Goal: Navigation & Orientation: Find specific page/section

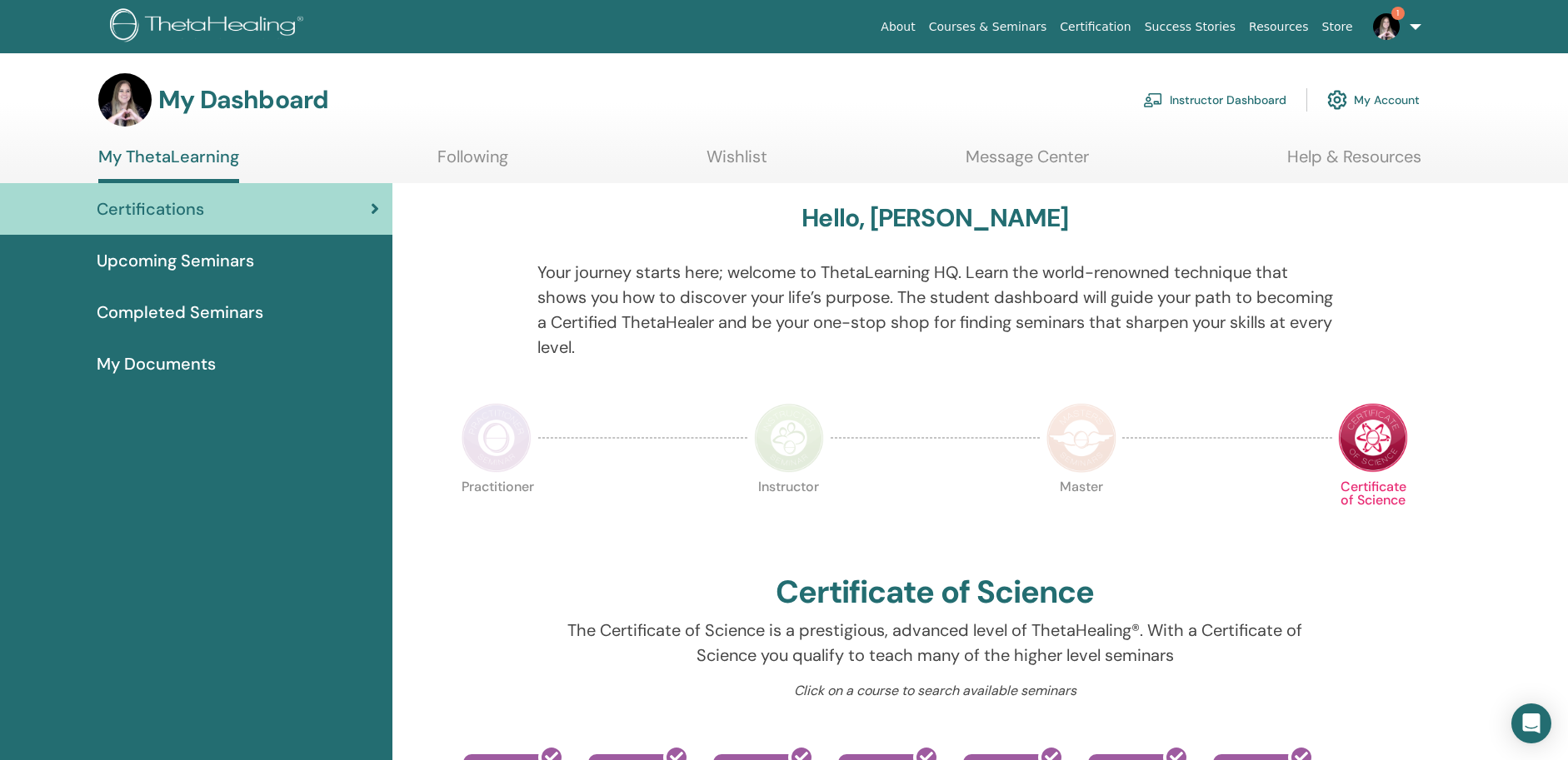
click at [1192, 102] on link "Instructor Dashboard" at bounding box center [1215, 99] width 144 height 36
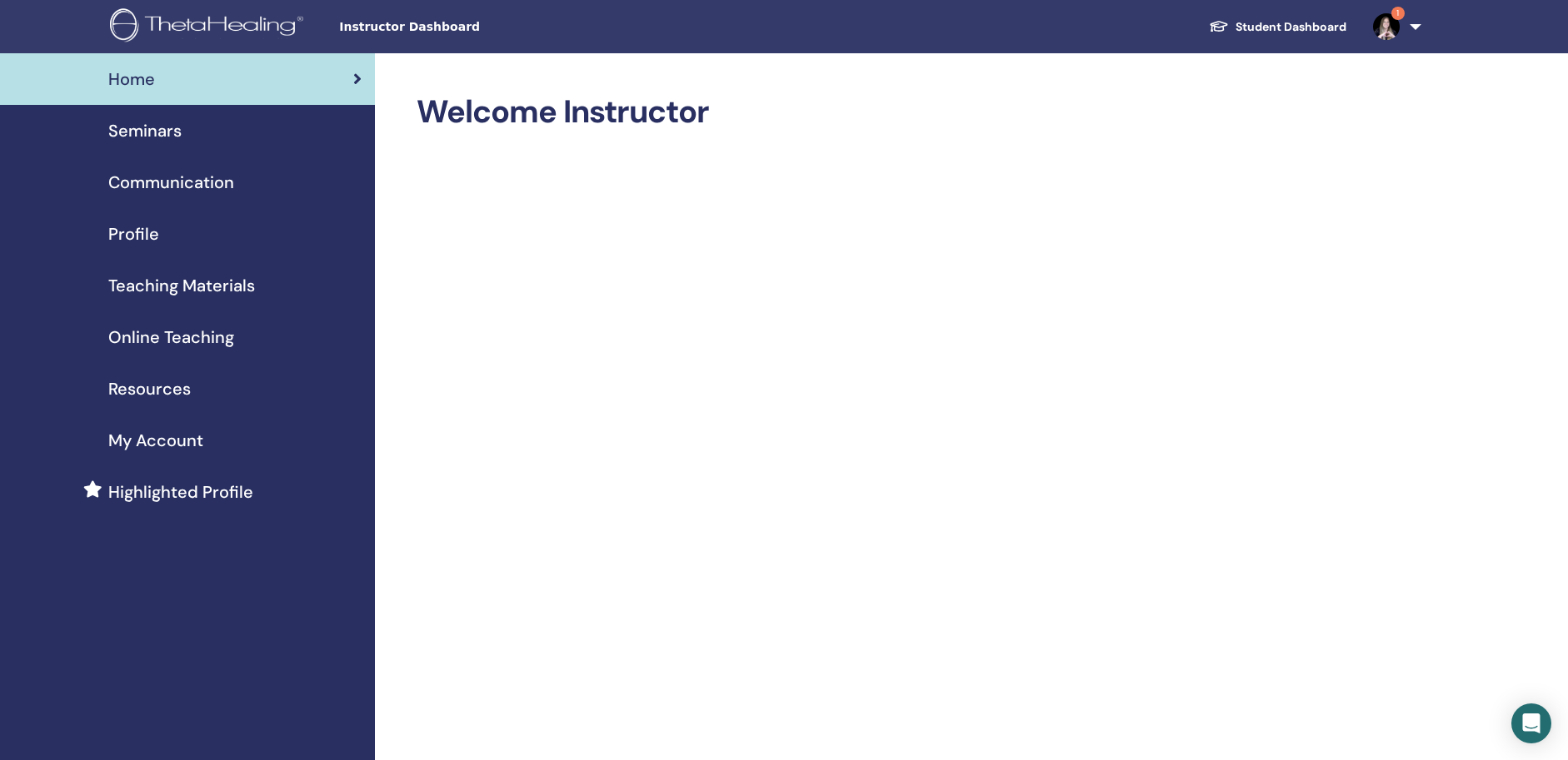
click at [152, 131] on span "Seminars" at bounding box center [145, 130] width 74 height 25
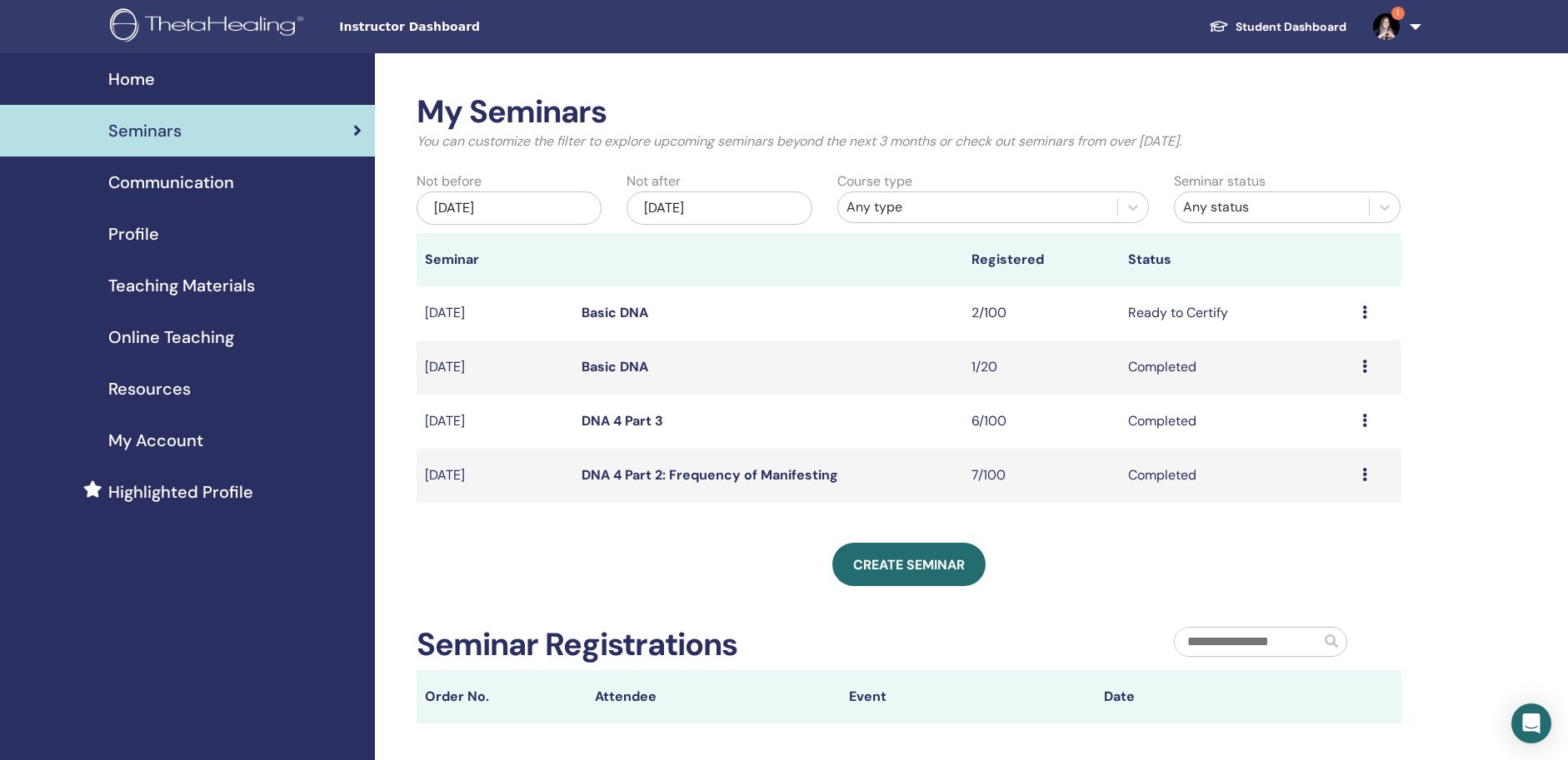
click at [349, 132] on div "Seminars" at bounding box center [188, 130] width 348 height 25
click at [134, 76] on span "Home" at bounding box center [131, 79] width 46 height 25
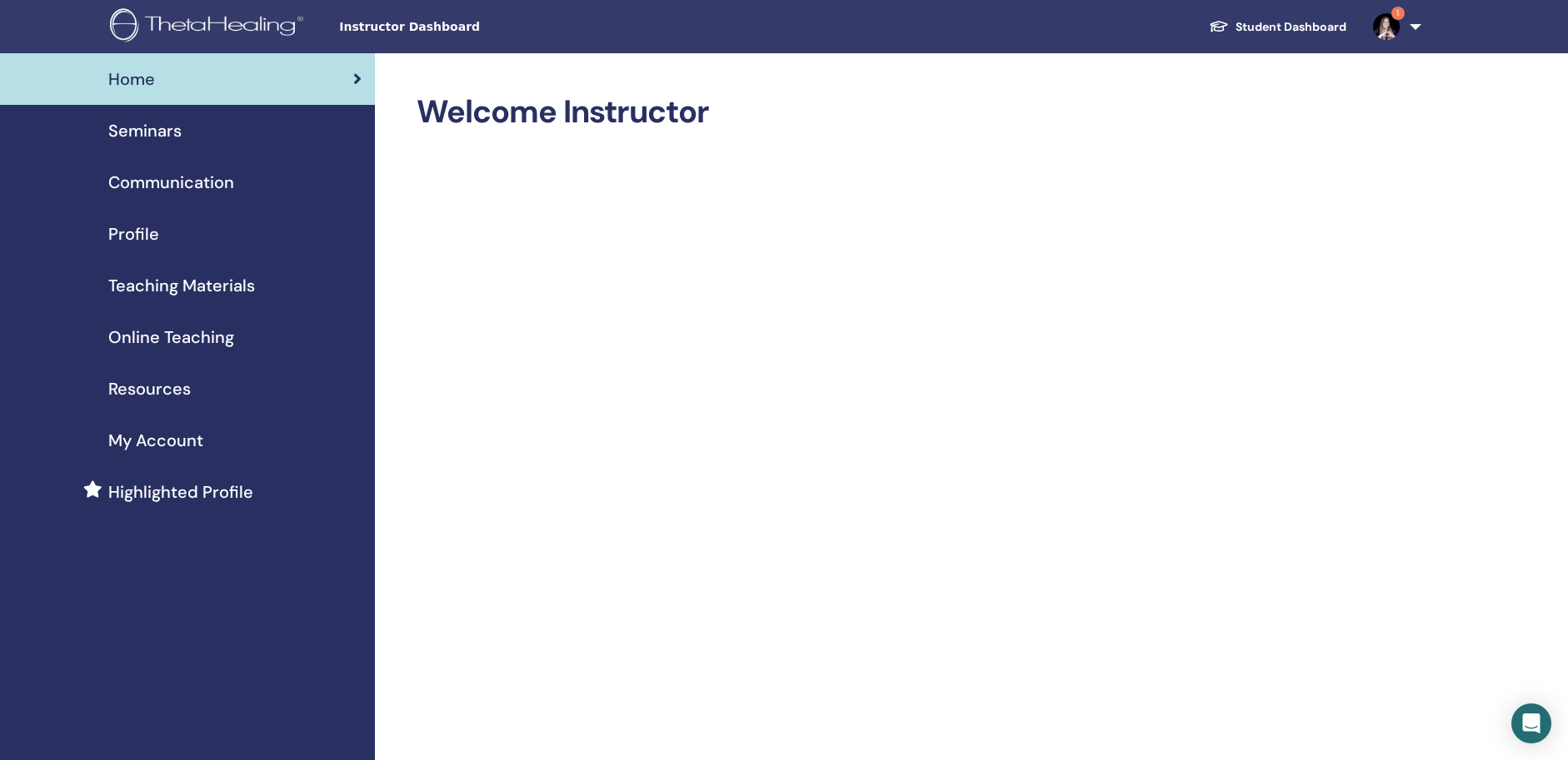
click at [158, 129] on span "Seminars" at bounding box center [145, 130] width 74 height 25
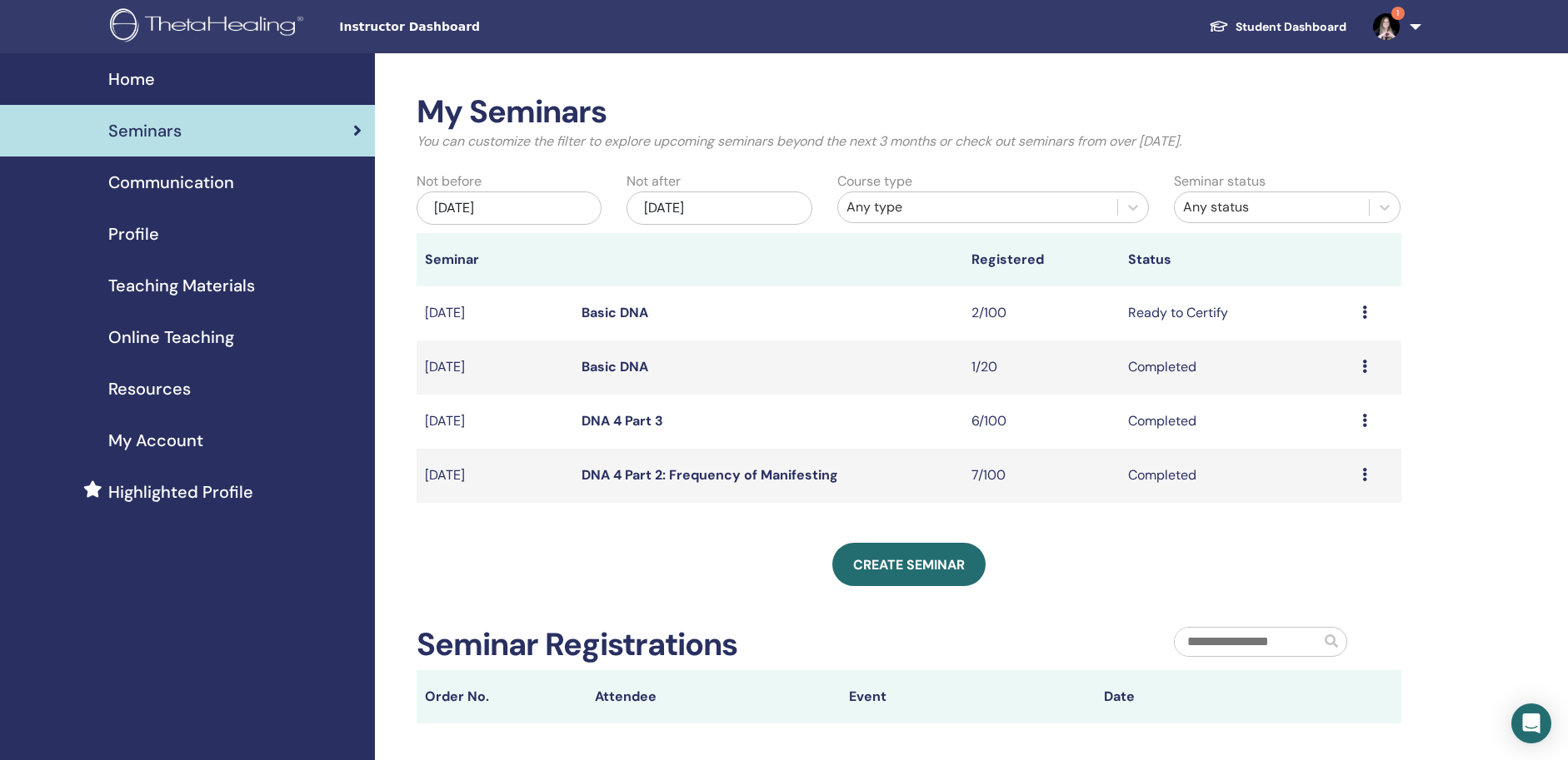
click at [178, 134] on span "Seminars" at bounding box center [145, 130] width 74 height 25
click at [186, 78] on div "Home" at bounding box center [188, 79] width 348 height 25
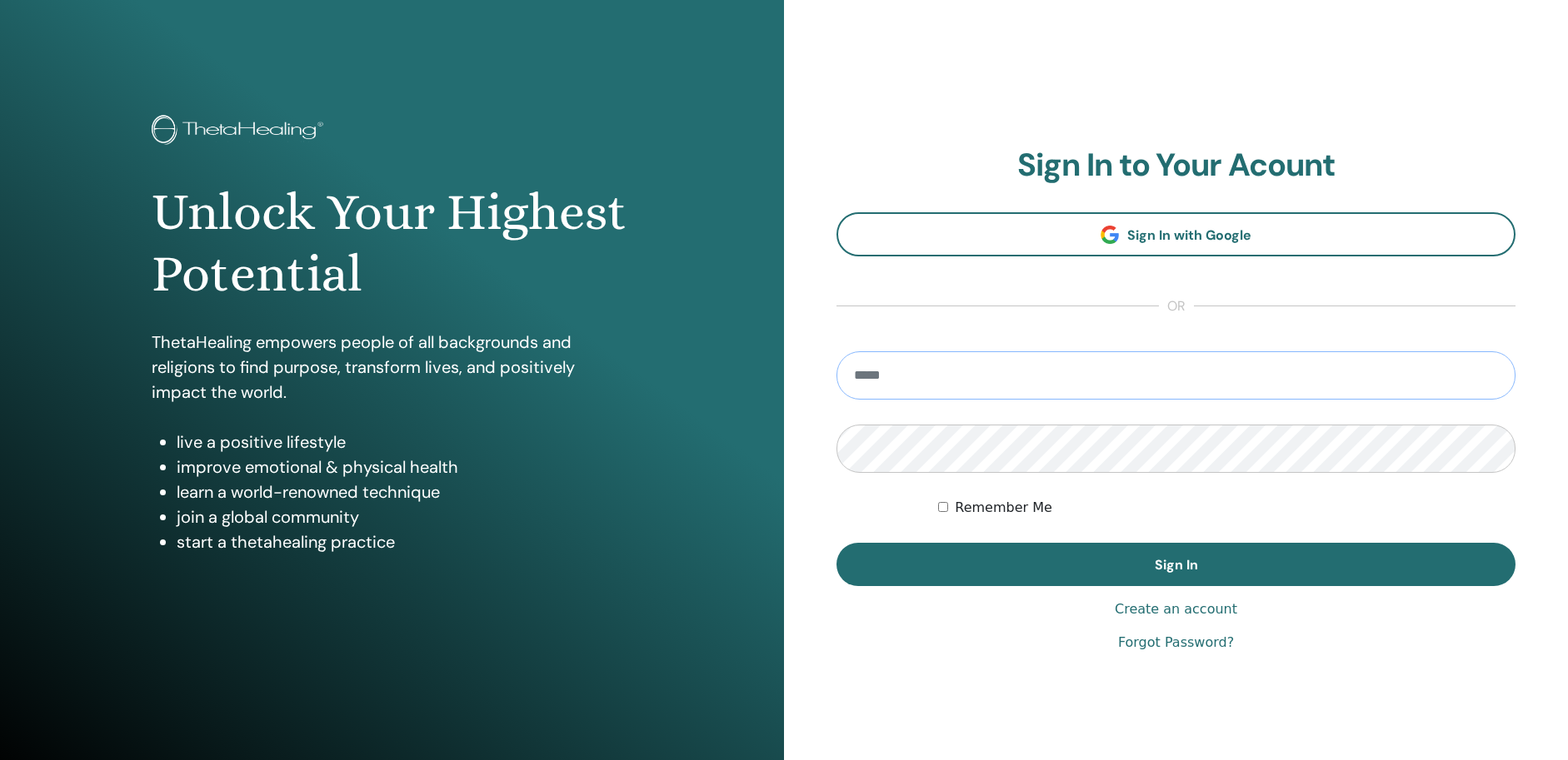
type input "**********"
click at [1176, 564] on button "Sign In" at bounding box center [1176, 564] width 679 height 43
